Goal: Find specific page/section: Find specific page/section

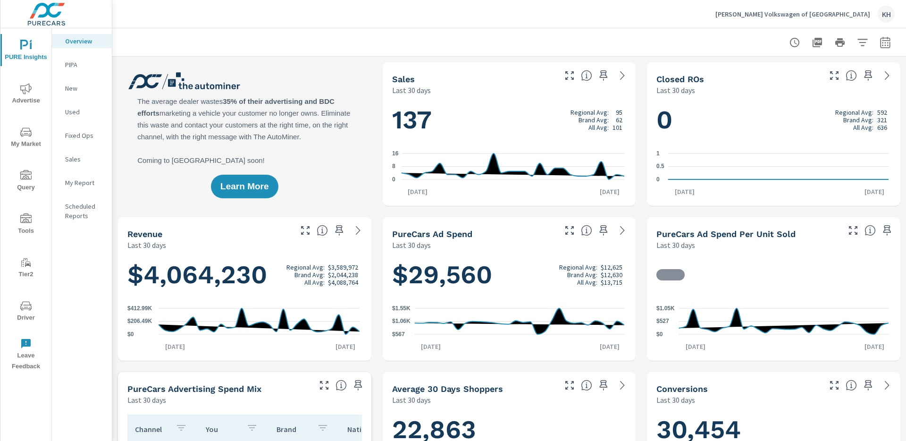
scroll to position [0, 0]
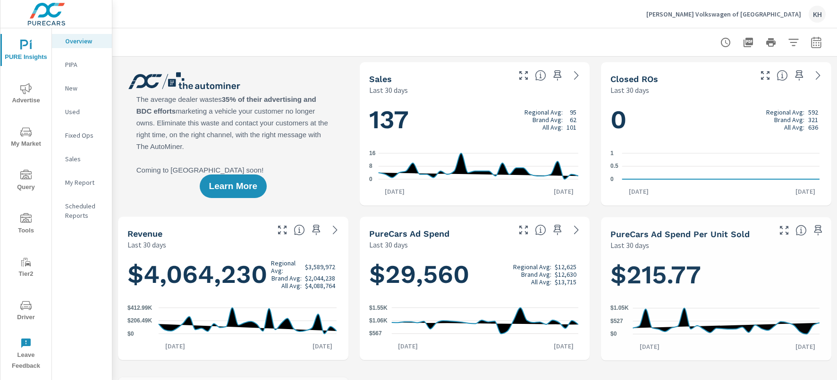
scroll to position [0, 0]
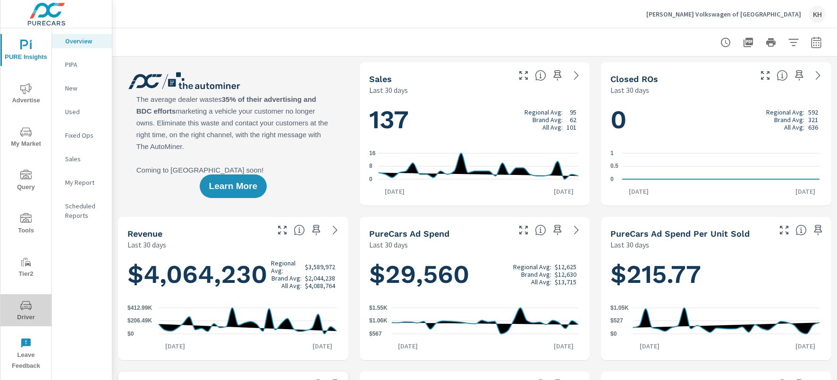
click at [25, 304] on icon "nav menu" at bounding box center [25, 305] width 11 height 9
click at [32, 300] on span "Driver" at bounding box center [25, 311] width 45 height 23
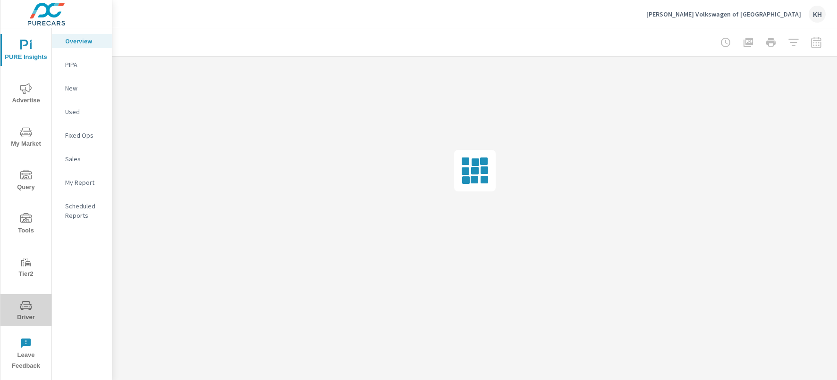
click at [16, 308] on span "Driver" at bounding box center [25, 311] width 45 height 23
click at [19, 302] on span "Driver" at bounding box center [25, 311] width 45 height 23
